Goal: Check status: Check status

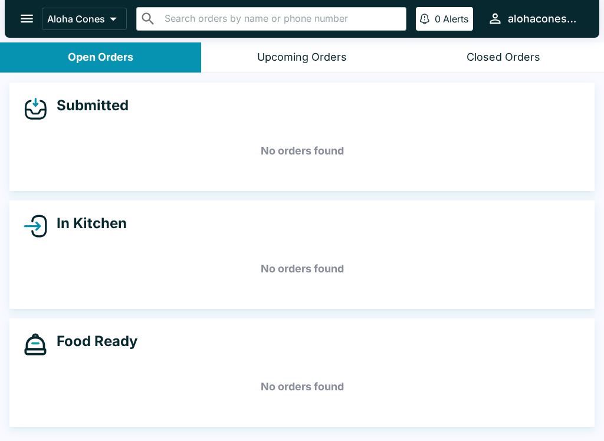
click at [358, 58] on button "Upcoming Orders" at bounding box center [301, 57] width 201 height 30
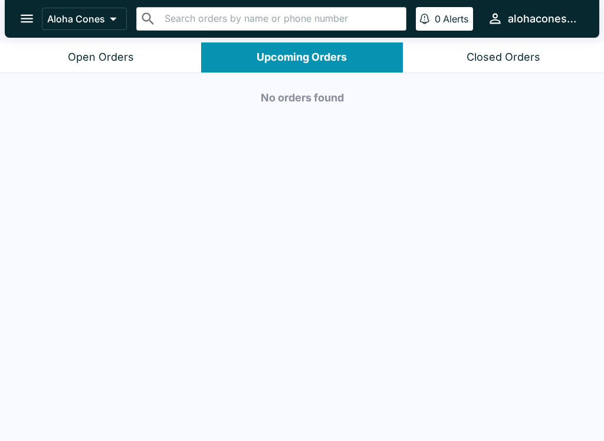
click at [514, 51] on div "Closed Orders" at bounding box center [504, 58] width 74 height 14
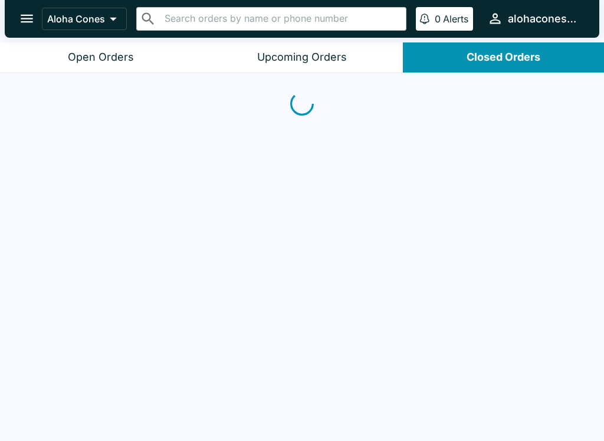
click at [339, 71] on button "Upcoming Orders" at bounding box center [301, 57] width 201 height 30
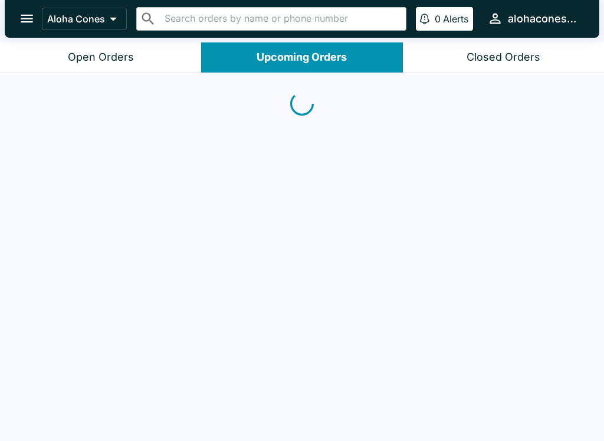
click at [168, 50] on button "Open Orders" at bounding box center [100, 57] width 201 height 30
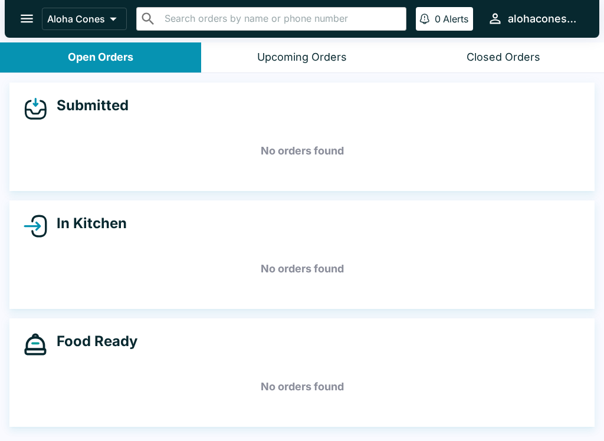
click at [345, 57] on div "Upcoming Orders" at bounding box center [302, 58] width 90 height 14
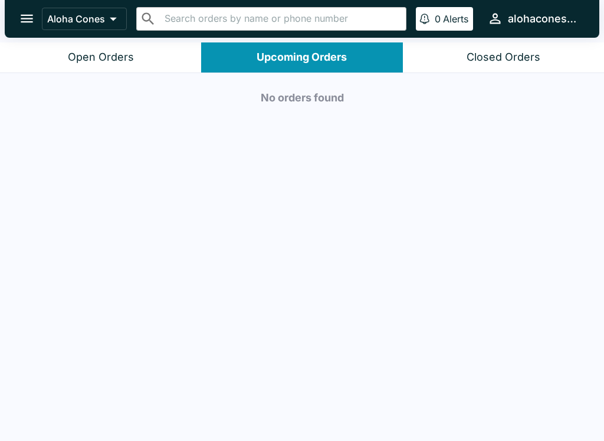
click at [160, 71] on button "Open Orders" at bounding box center [100, 57] width 201 height 30
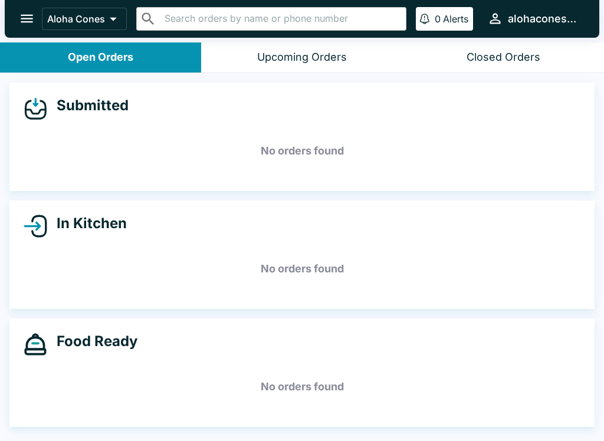
click at [515, 70] on button "Closed Orders" at bounding box center [503, 57] width 201 height 30
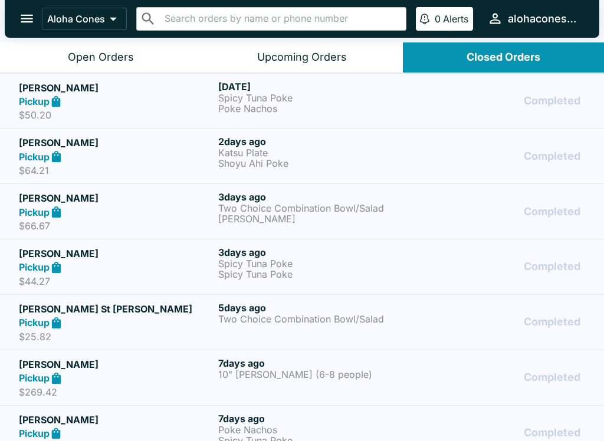
click at [354, 60] on button "Upcoming Orders" at bounding box center [301, 57] width 201 height 30
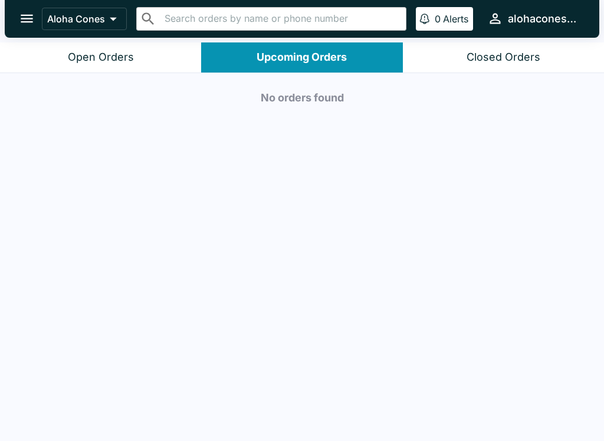
click at [155, 57] on button "Open Orders" at bounding box center [100, 57] width 201 height 30
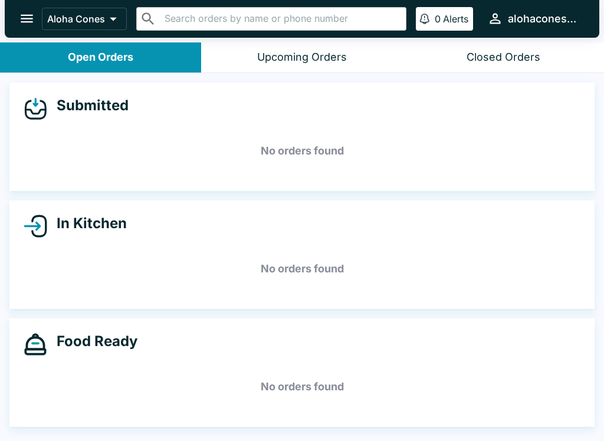
click at [358, 60] on button "Upcoming Orders" at bounding box center [301, 57] width 201 height 30
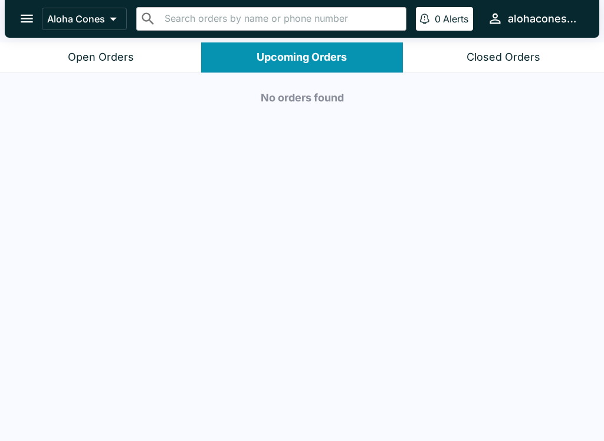
click at [537, 55] on div "Closed Orders" at bounding box center [504, 58] width 74 height 14
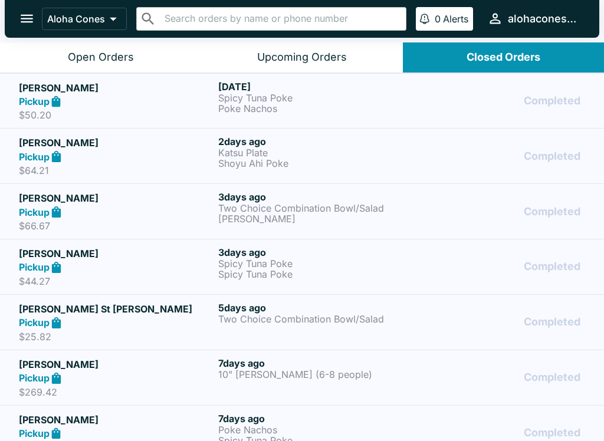
click at [139, 64] on button "Open Orders" at bounding box center [100, 57] width 201 height 30
